Goal: Task Accomplishment & Management: Manage account settings

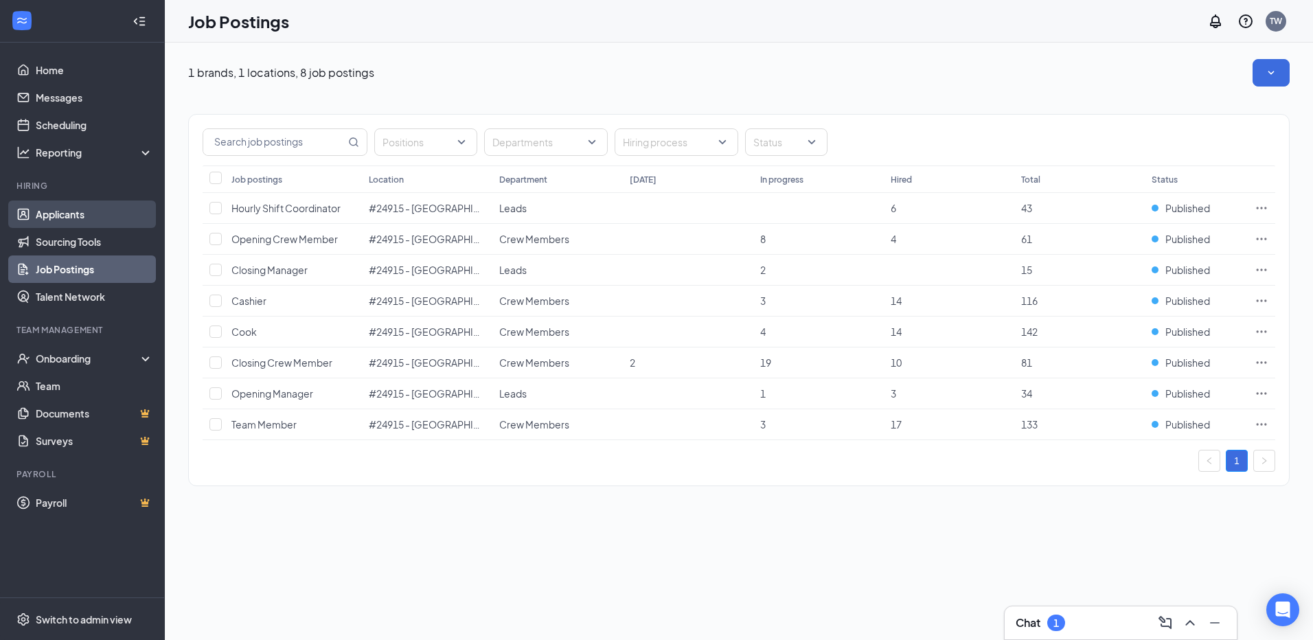
click at [54, 220] on link "Applicants" at bounding box center [94, 214] width 117 height 27
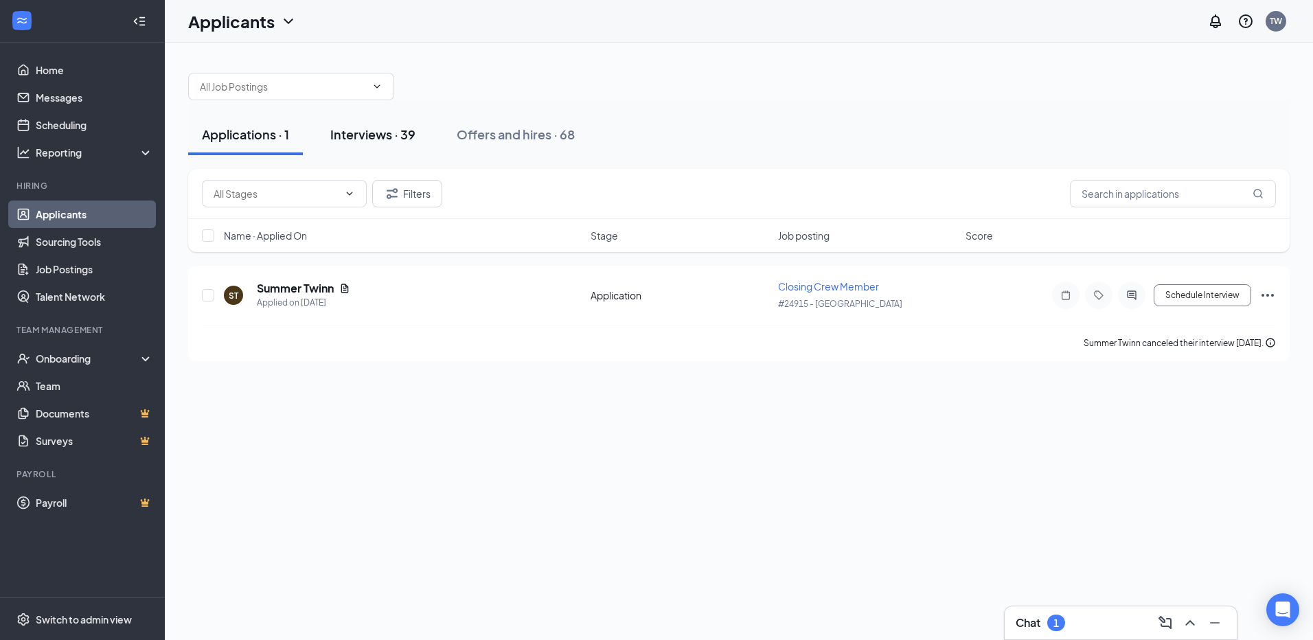
click at [382, 135] on div "Interviews · 39" at bounding box center [372, 134] width 85 height 17
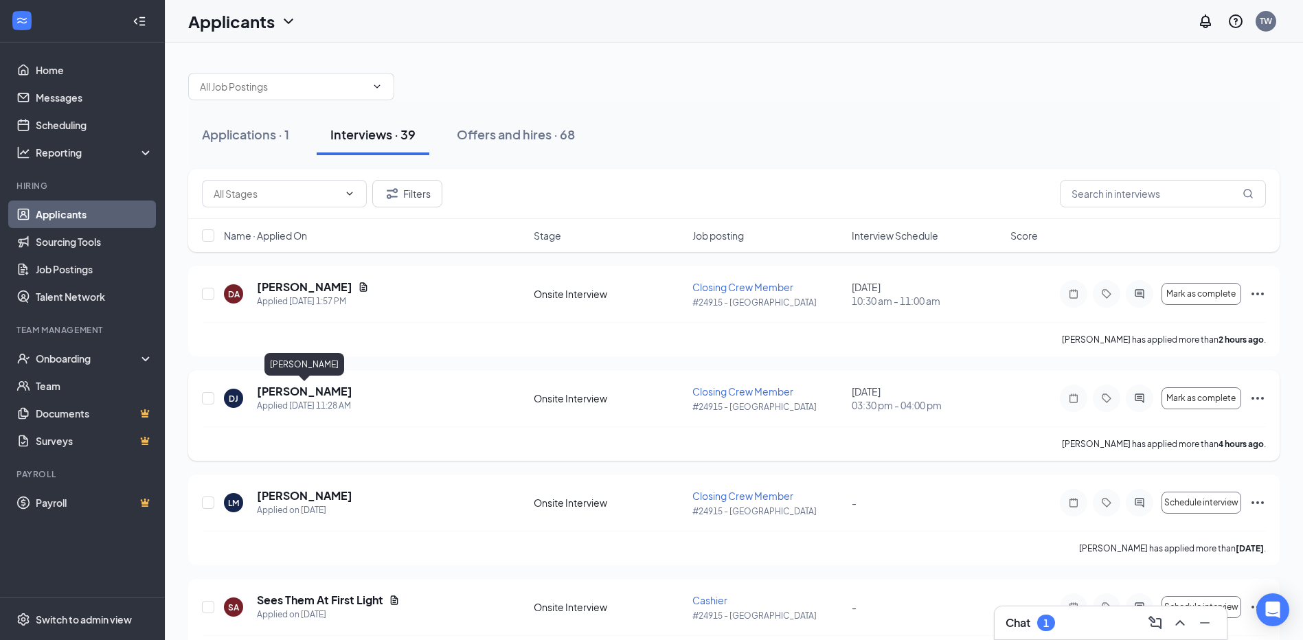
click at [315, 393] on h5 "[PERSON_NAME]" at bounding box center [304, 391] width 95 height 15
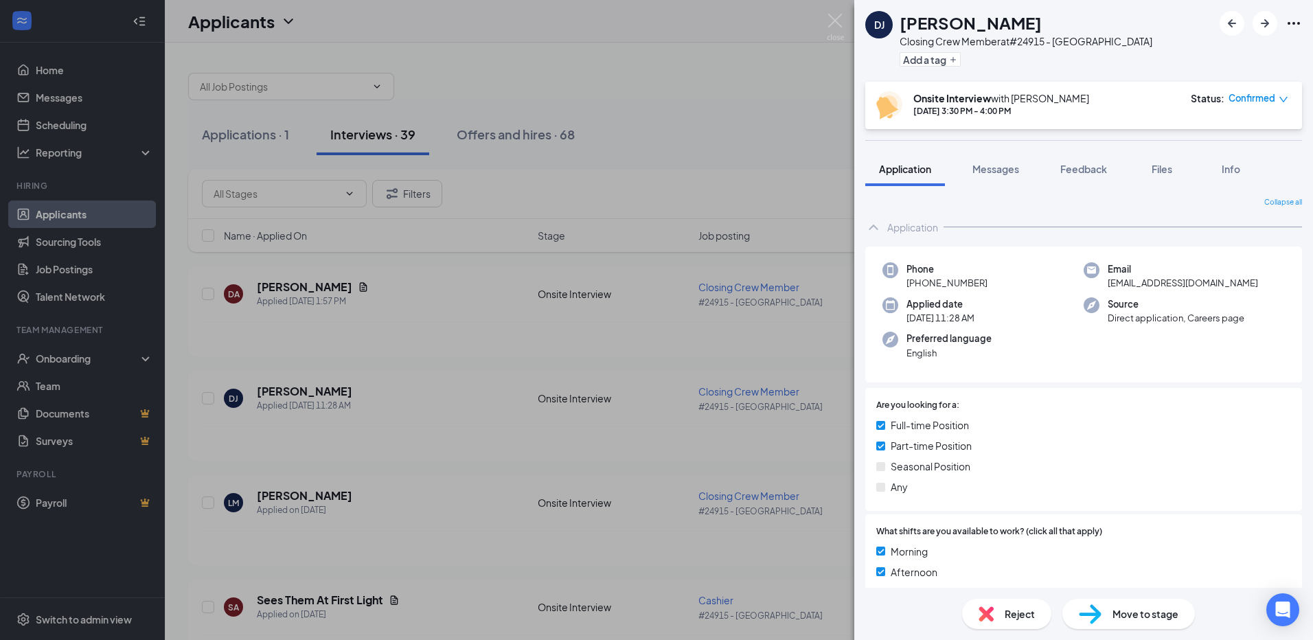
click at [1293, 14] on div at bounding box center [1261, 23] width 82 height 25
click at [1297, 24] on icon "Ellipses" at bounding box center [1294, 23] width 16 height 16
click at [1233, 57] on link "View full application" at bounding box center [1220, 55] width 148 height 14
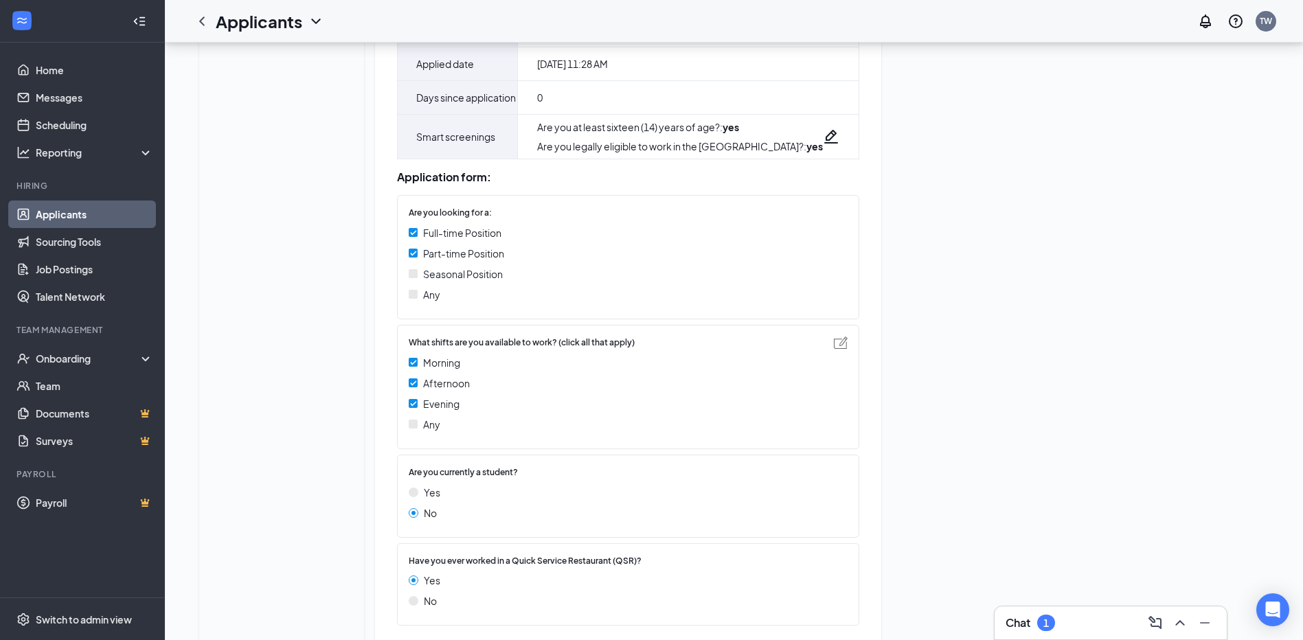
scroll to position [275, 0]
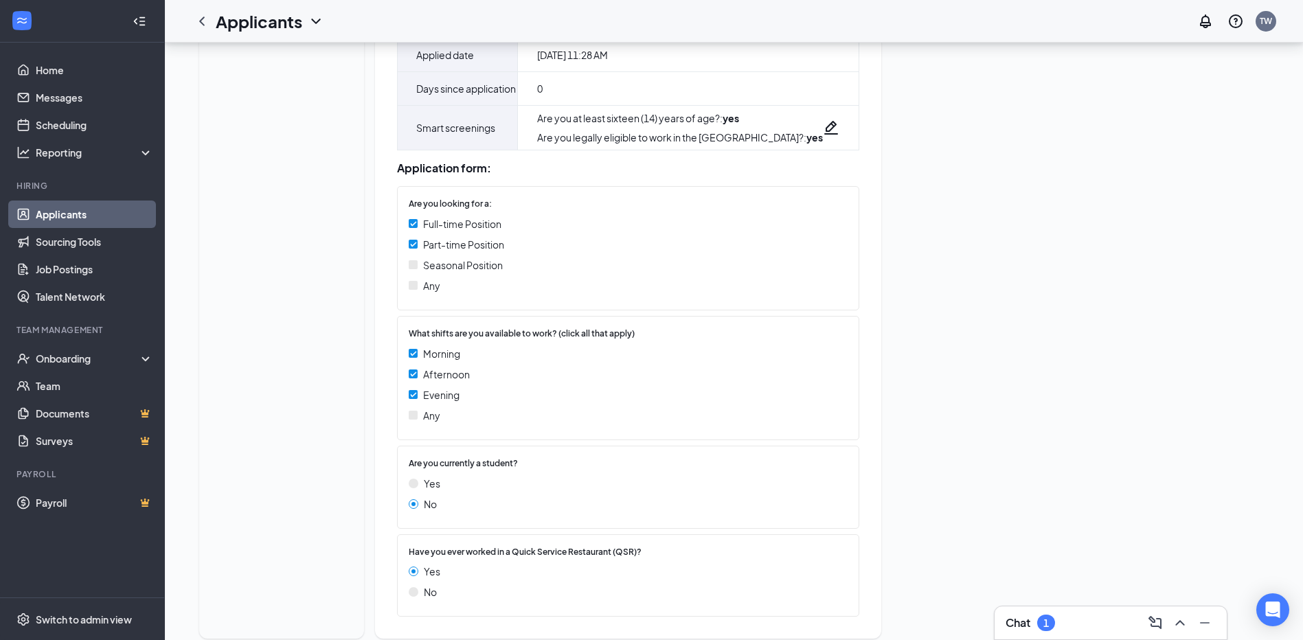
click at [1022, 626] on h3 "Chat" at bounding box center [1018, 622] width 25 height 15
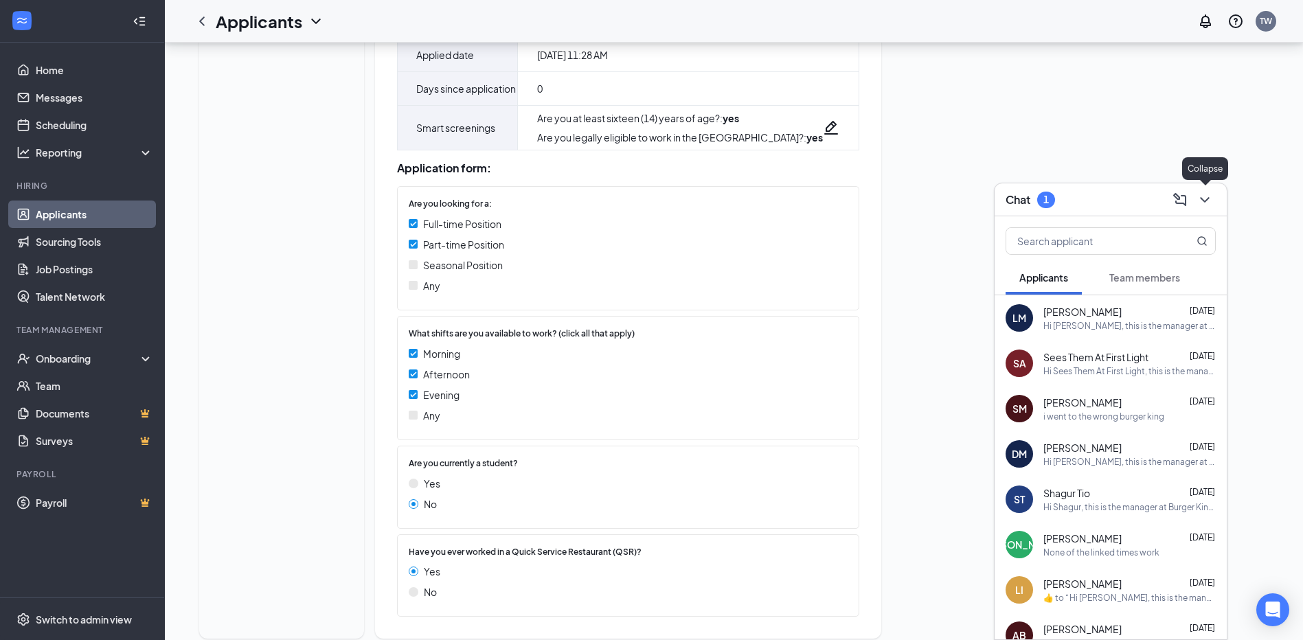
click at [1211, 204] on icon "ChevronDown" at bounding box center [1204, 200] width 16 height 16
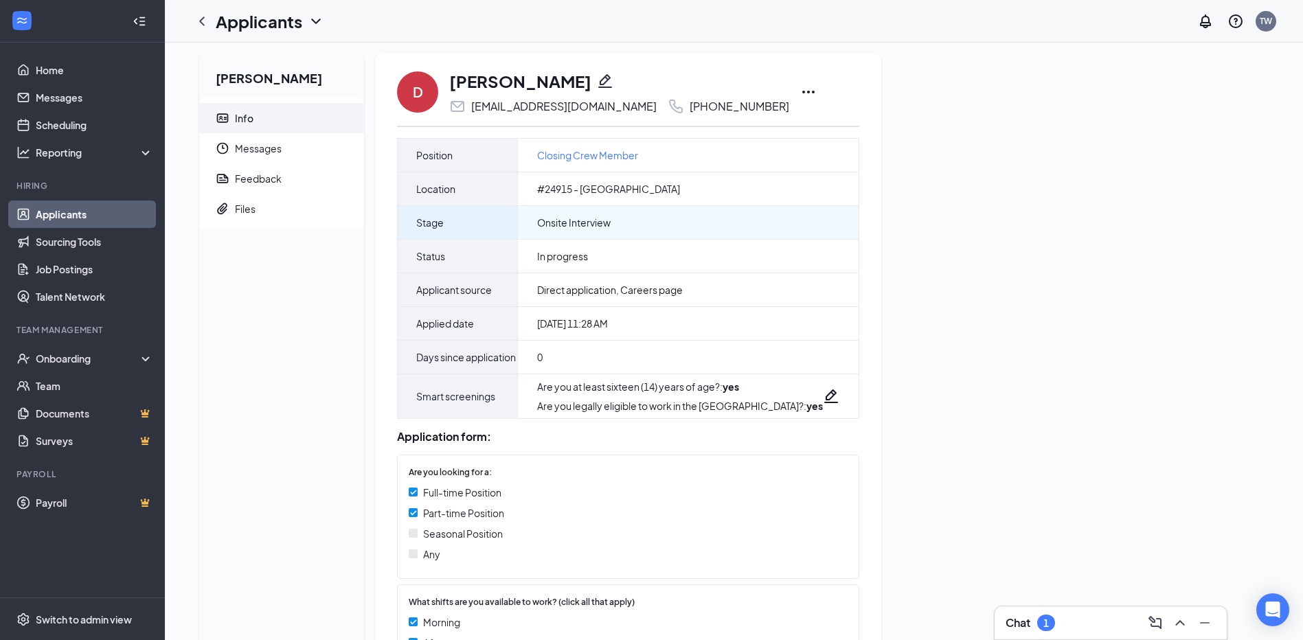
scroll to position [0, 0]
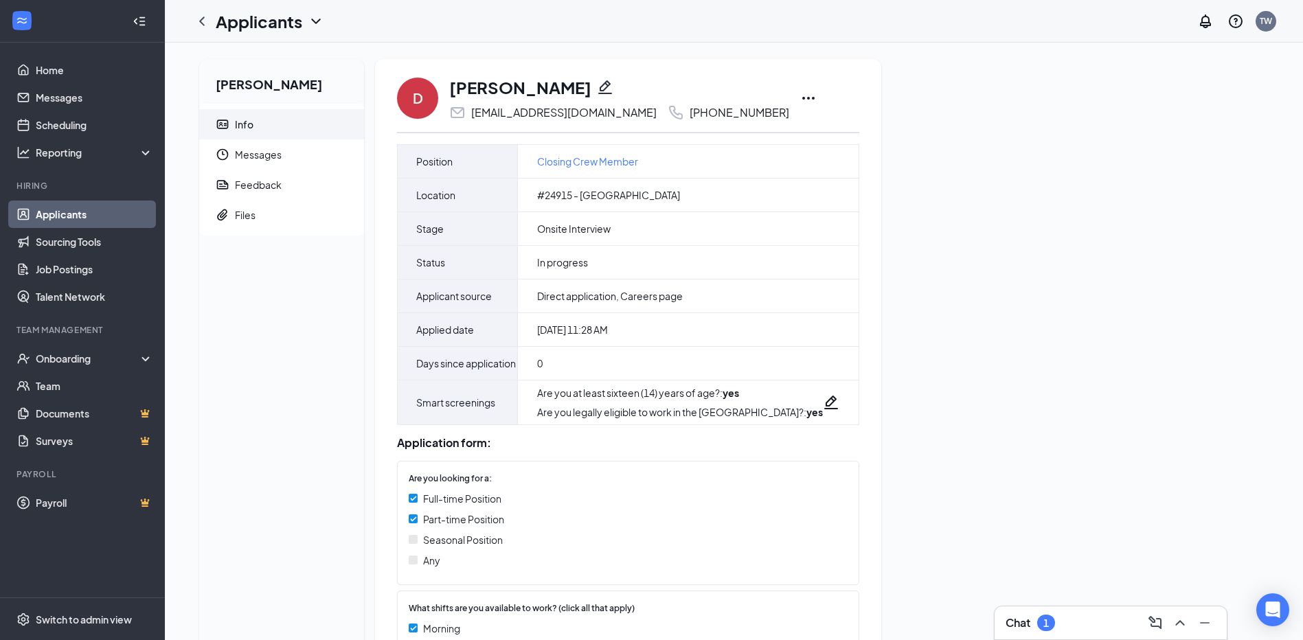
click at [800, 99] on icon "Ellipses" at bounding box center [808, 98] width 16 height 16
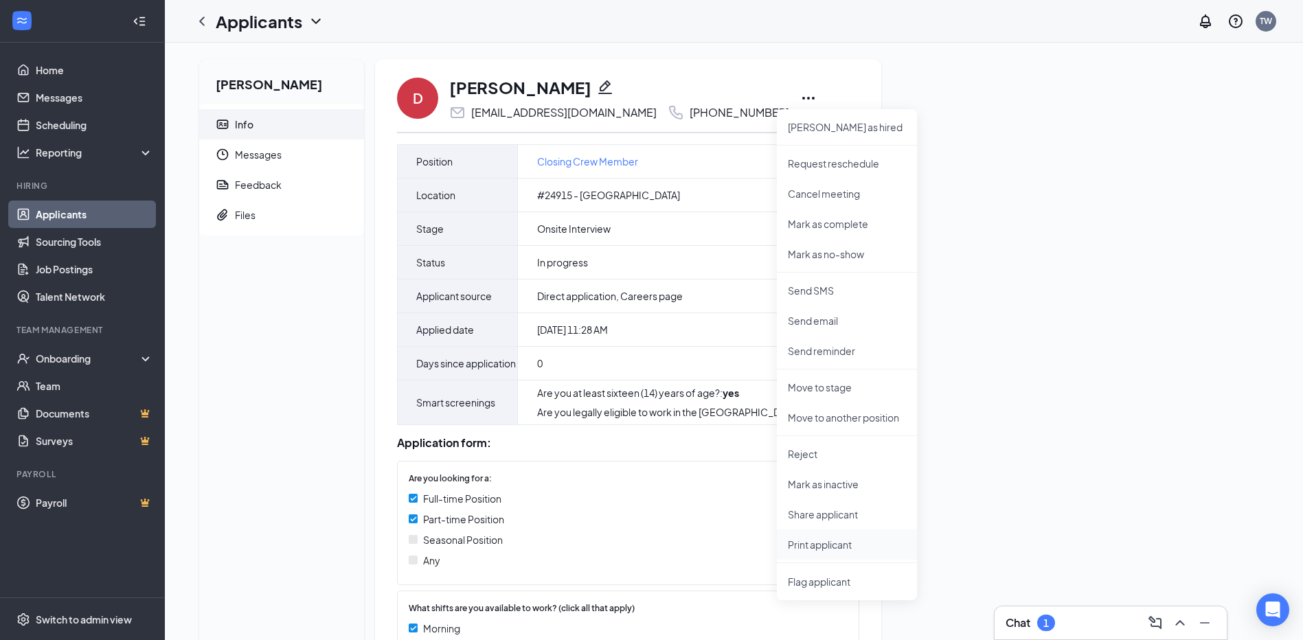
click at [841, 547] on p "Print applicant" at bounding box center [847, 545] width 118 height 14
